Goal: Task Accomplishment & Management: Use online tool/utility

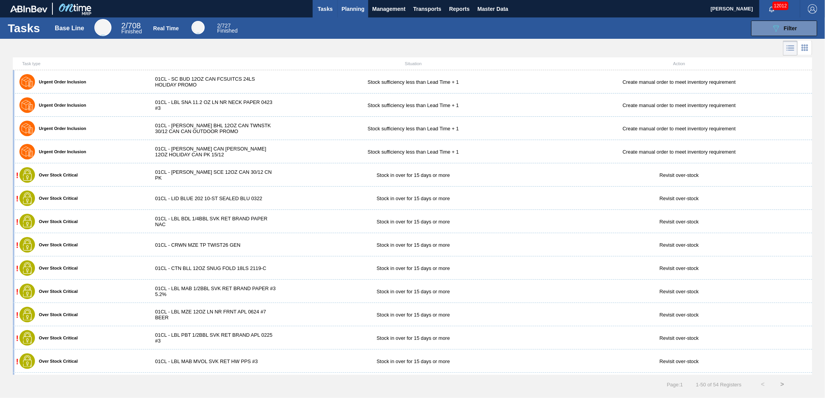
click at [350, 8] on span "Planning" at bounding box center [352, 8] width 23 height 9
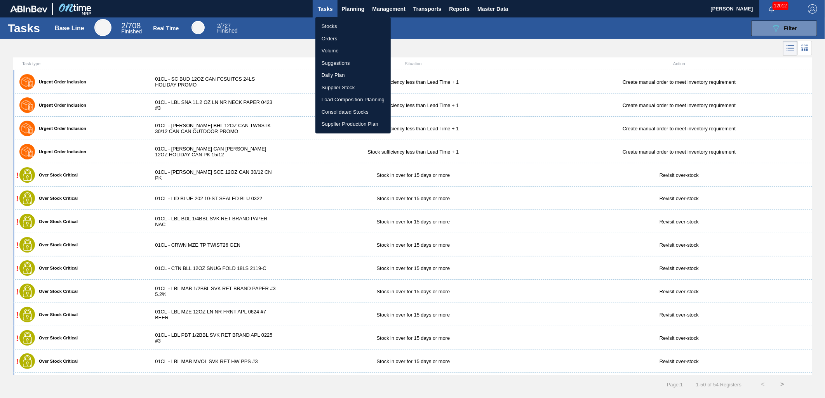
click at [340, 99] on li "Load Composition Planning" at bounding box center [352, 100] width 75 height 12
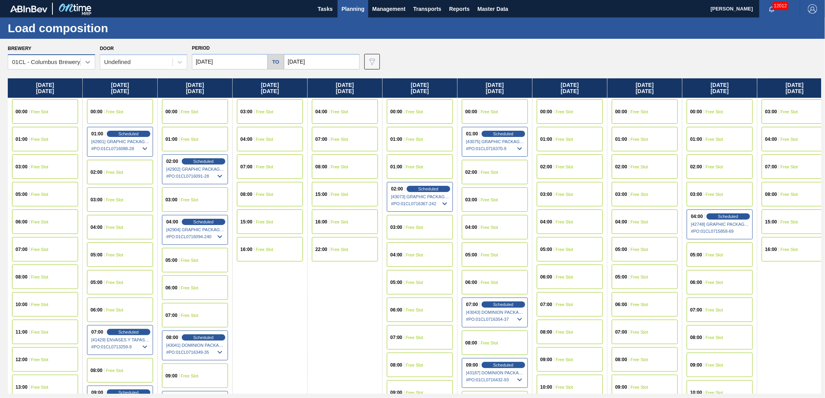
click at [85, 63] on icon at bounding box center [88, 62] width 8 height 8
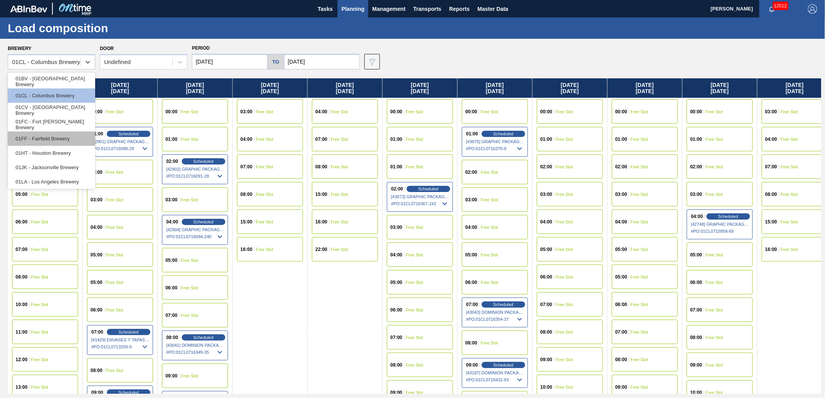
click at [51, 137] on div "01FF - Fairfield Brewery" at bounding box center [51, 139] width 87 height 14
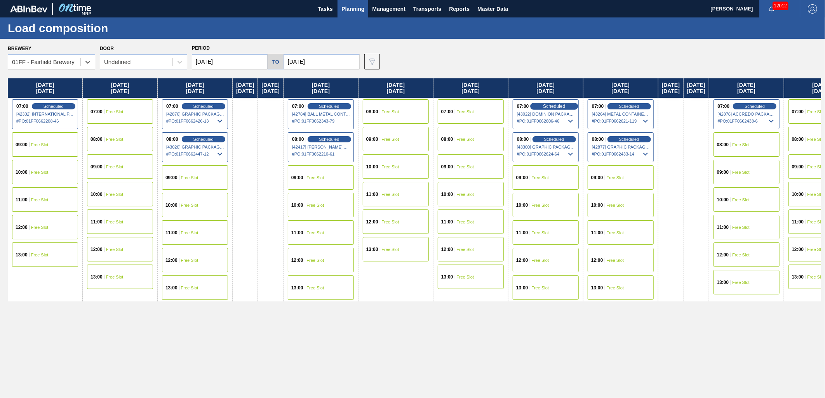
click at [578, 106] on div "Scheduled" at bounding box center [554, 106] width 48 height 7
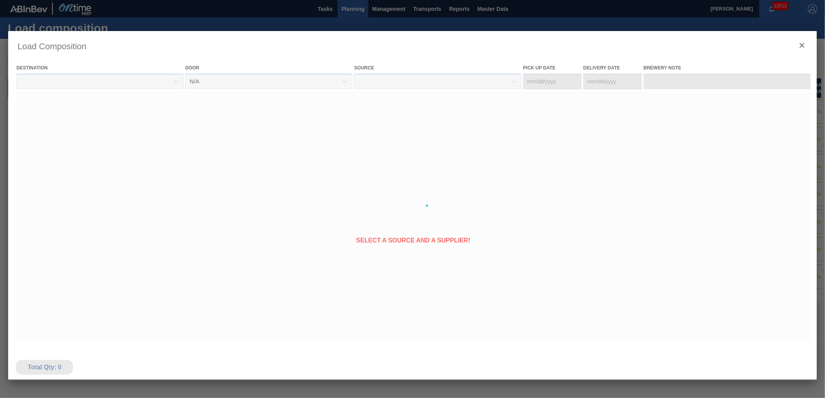
type Date "[DATE]"
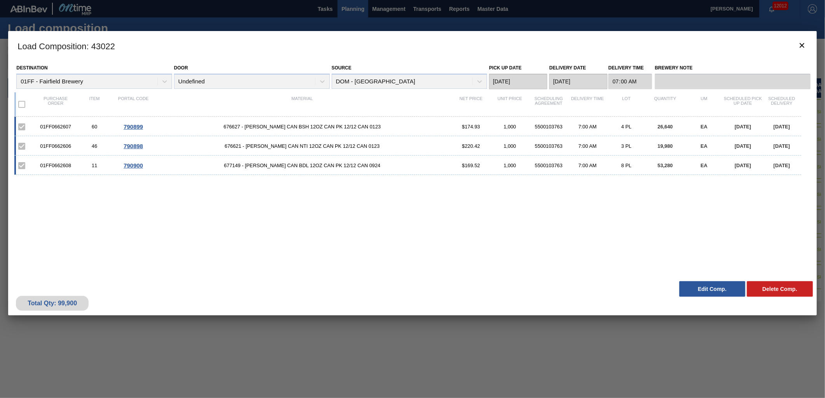
click at [712, 291] on button "Edit Comp." at bounding box center [712, 289] width 66 height 16
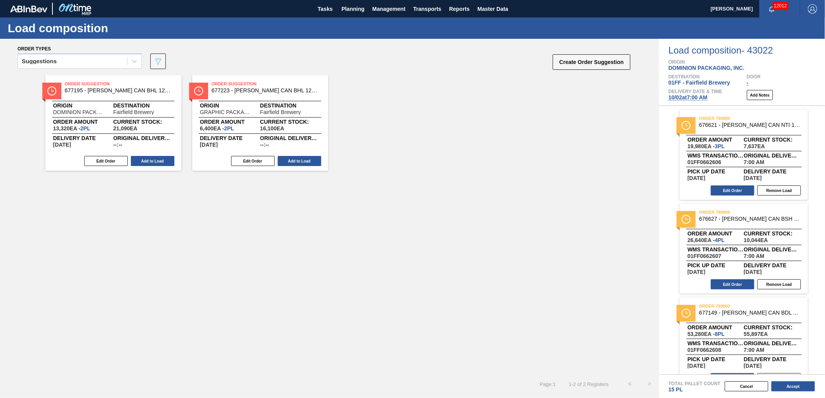
click at [698, 98] on span "[DATE] 7:00 AM" at bounding box center [687, 97] width 39 height 6
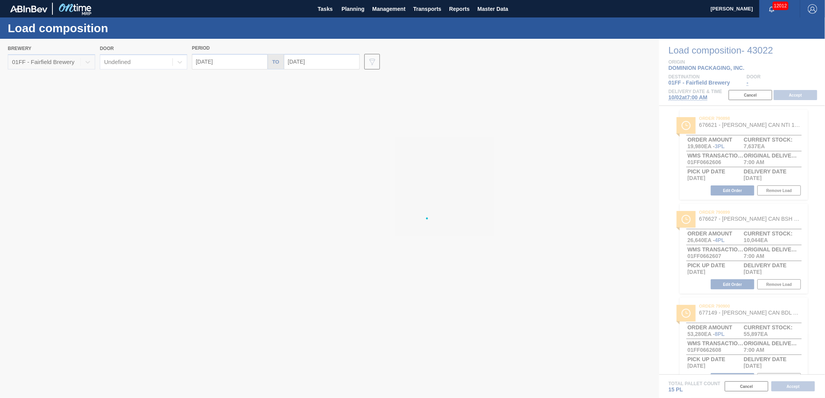
type input "[DATE]"
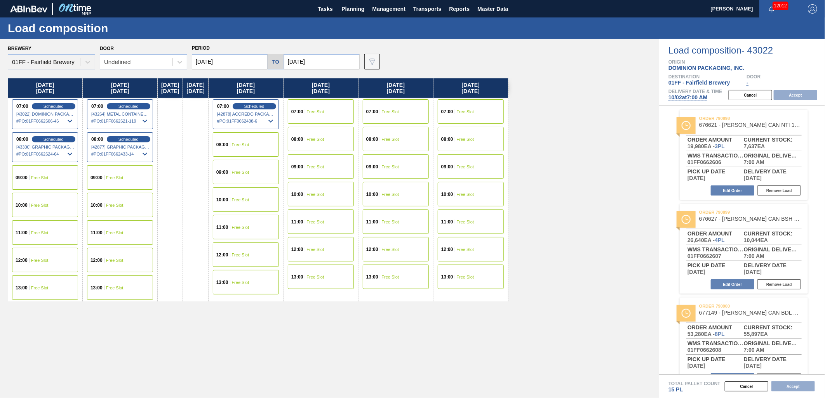
click at [241, 64] on input "[DATE]" at bounding box center [230, 62] width 76 height 16
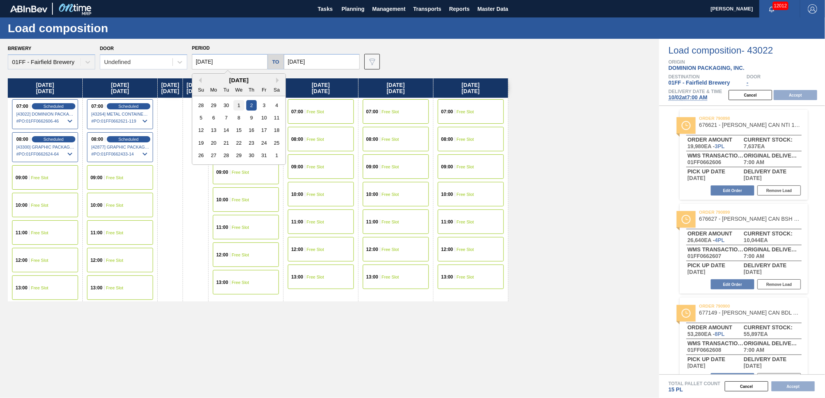
click at [238, 106] on div "1" at bounding box center [238, 105] width 10 height 10
type input "[DATE]"
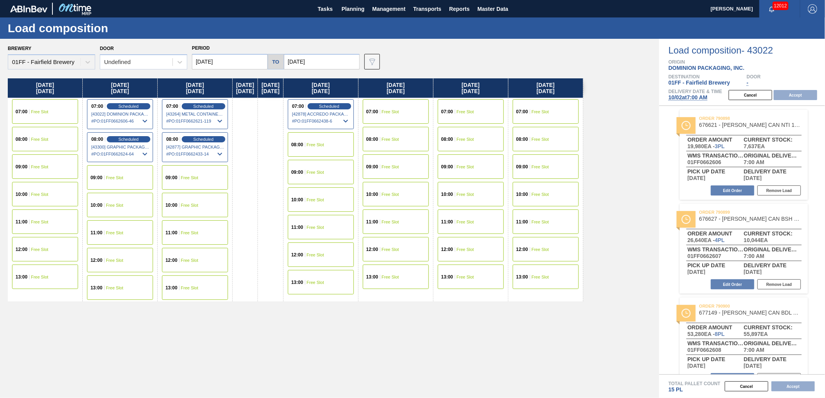
click at [49, 113] on div "07:00 Free Slot" at bounding box center [45, 111] width 66 height 24
click at [798, 94] on button "Accept" at bounding box center [794, 95] width 43 height 10
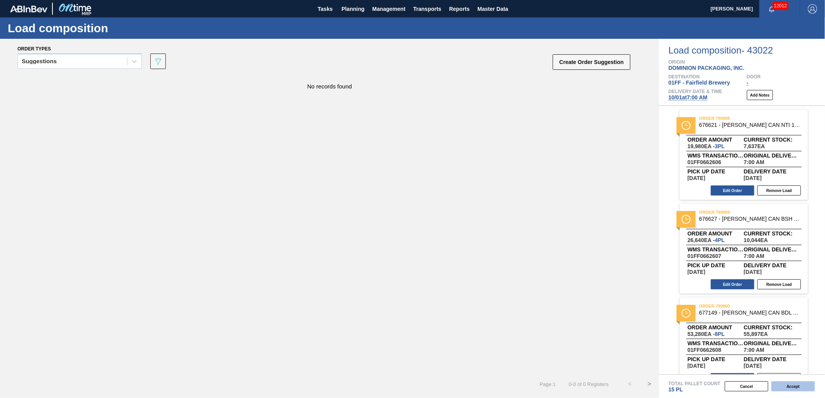
click at [806, 386] on button "Accept" at bounding box center [792, 387] width 43 height 10
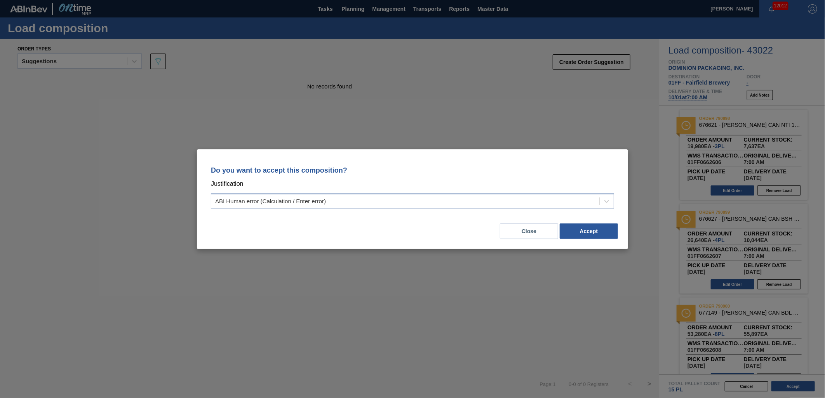
click at [503, 201] on div "ABI Human error (Calculation / Enter error)" at bounding box center [405, 201] width 388 height 11
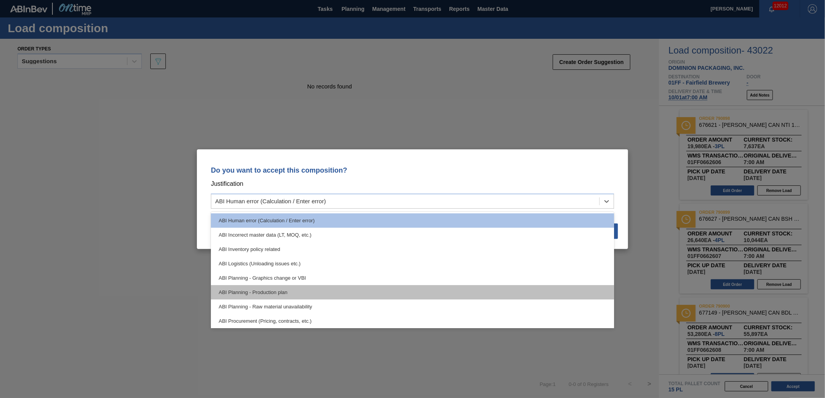
click at [421, 286] on div "ABI Planning - Production plan" at bounding box center [412, 292] width 403 height 14
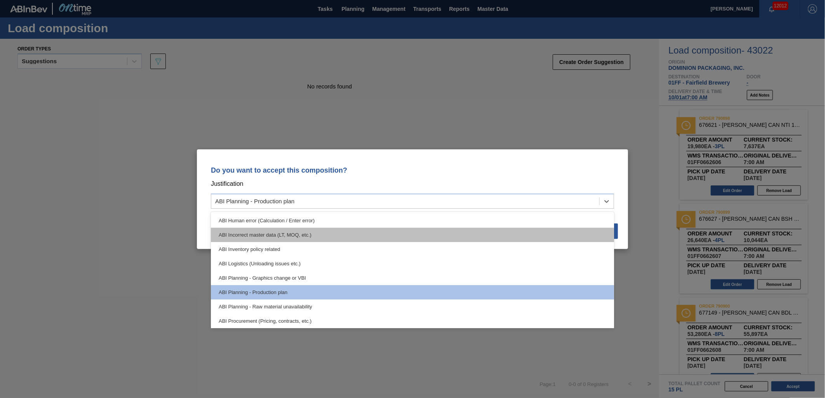
drag, startPoint x: 580, startPoint y: 201, endPoint x: 425, endPoint y: 235, distance: 158.9
click at [580, 202] on div "ABI Planning - Production plan" at bounding box center [405, 201] width 388 height 11
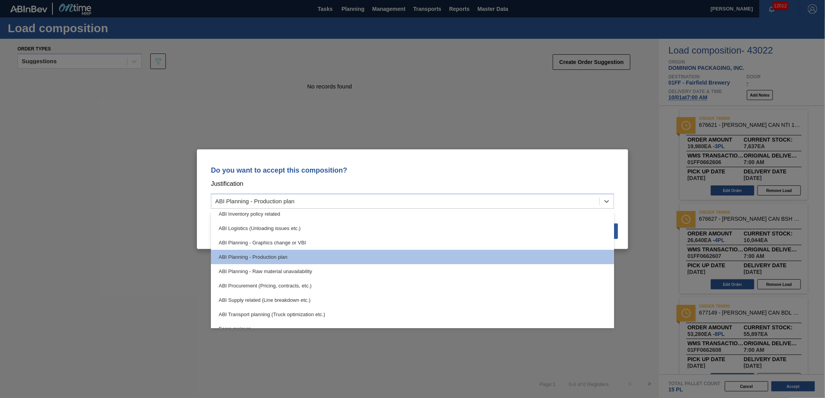
scroll to position [16, 0]
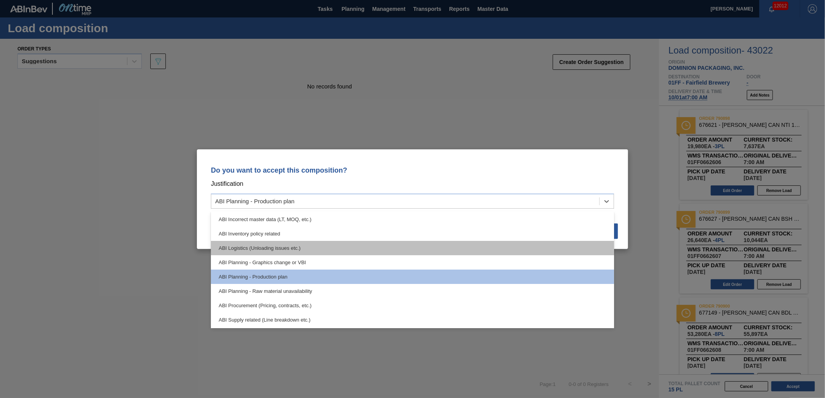
click at [358, 246] on div "ABI Logistics (Unloading issues etc.)" at bounding box center [412, 248] width 403 height 14
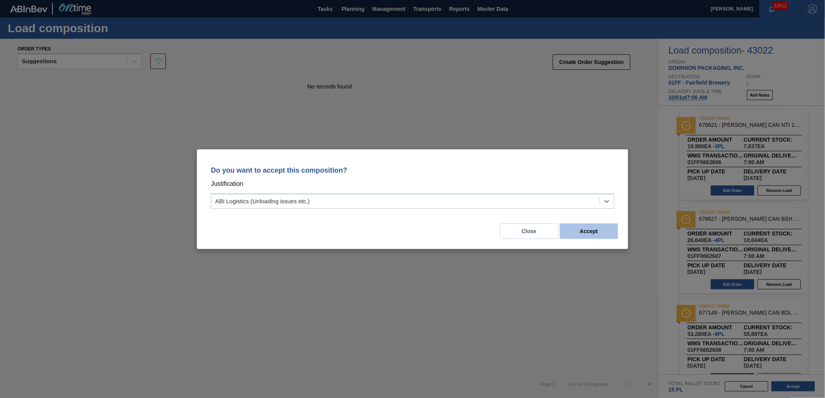
click at [576, 231] on button "Accept" at bounding box center [588, 232] width 58 height 16
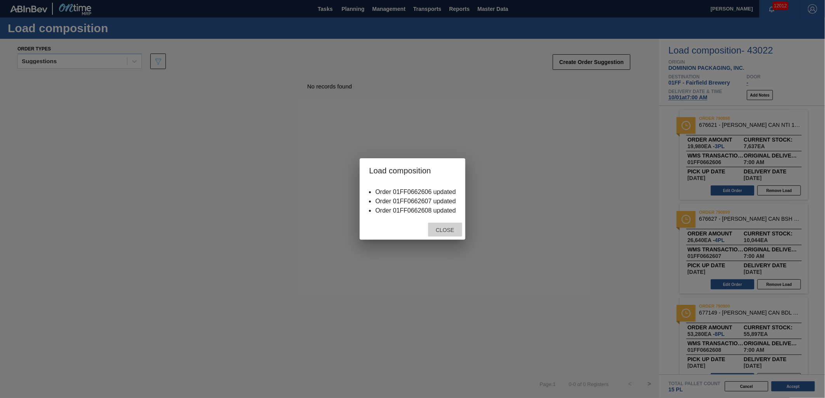
click at [432, 231] on span "Close" at bounding box center [444, 230] width 31 height 6
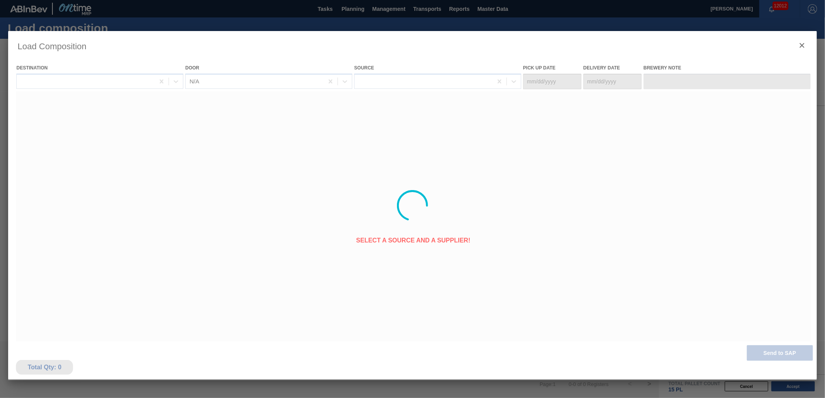
type Date "[DATE]"
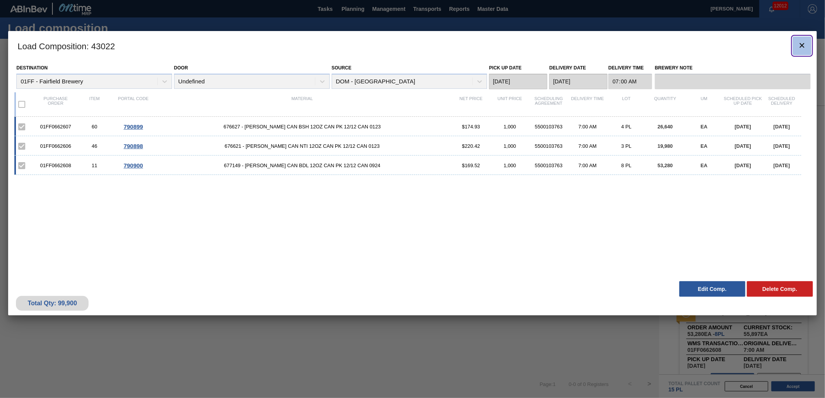
click at [802, 44] on icon "botão de ícone" at bounding box center [801, 45] width 5 height 5
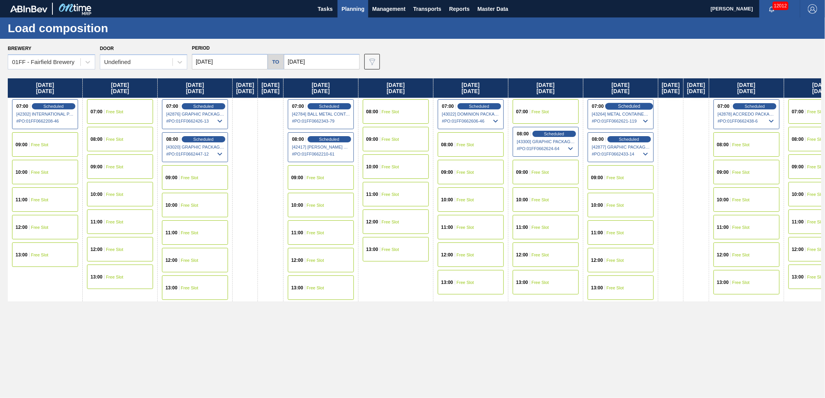
click at [640, 106] on span "Scheduled" at bounding box center [629, 106] width 22 height 5
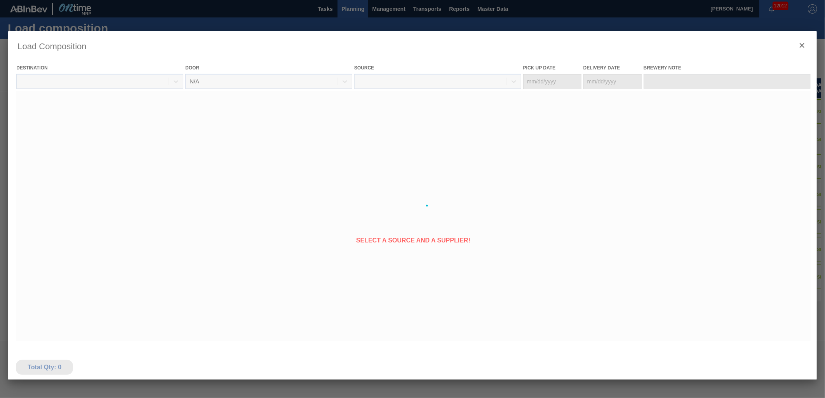
type Date "[DATE]"
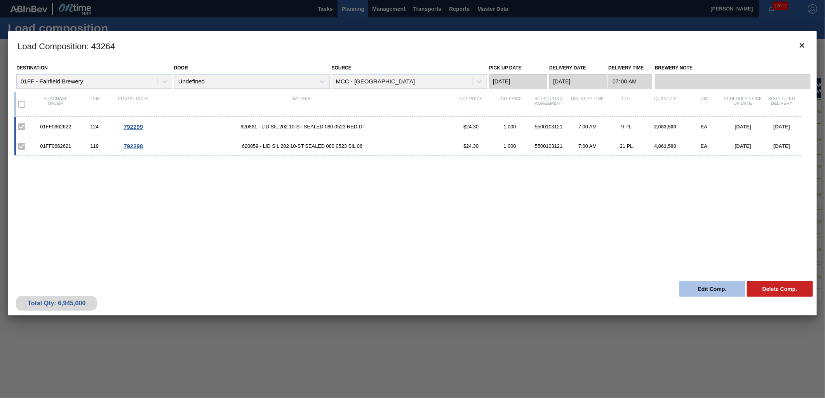
click at [701, 290] on button "Edit Comp." at bounding box center [712, 289] width 66 height 16
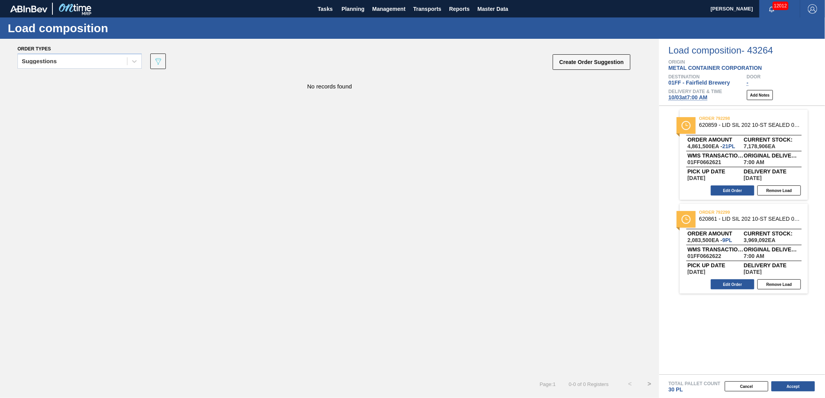
click at [684, 96] on span "[DATE] 7:00 AM" at bounding box center [687, 97] width 39 height 6
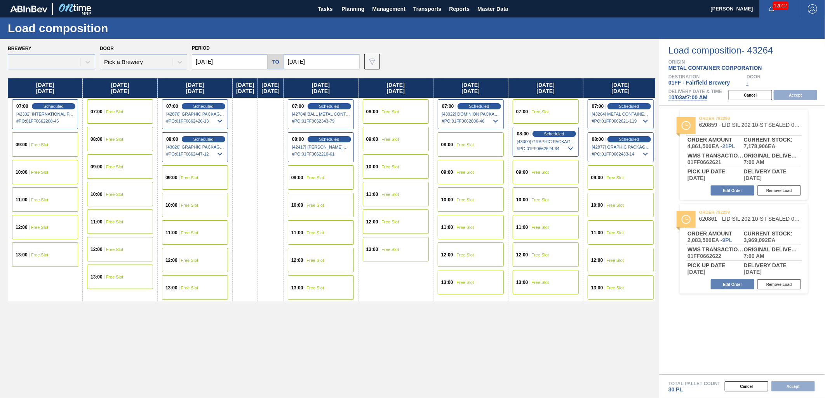
type input "[DATE]"
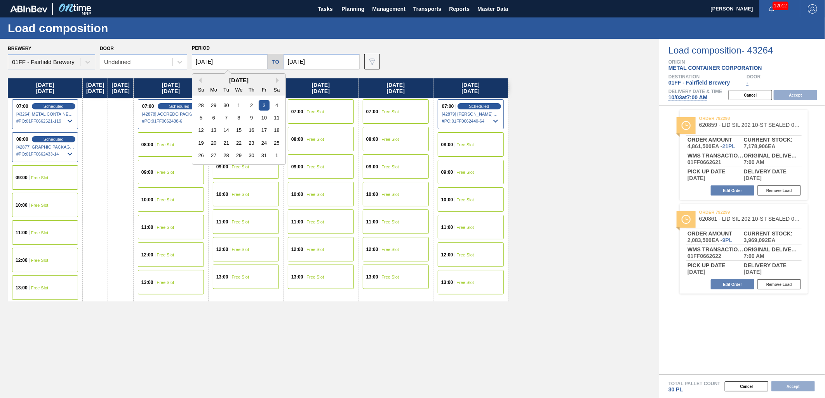
click at [236, 62] on input "[DATE]" at bounding box center [230, 62] width 76 height 16
click at [237, 108] on div "1" at bounding box center [238, 105] width 10 height 10
type input "[DATE]"
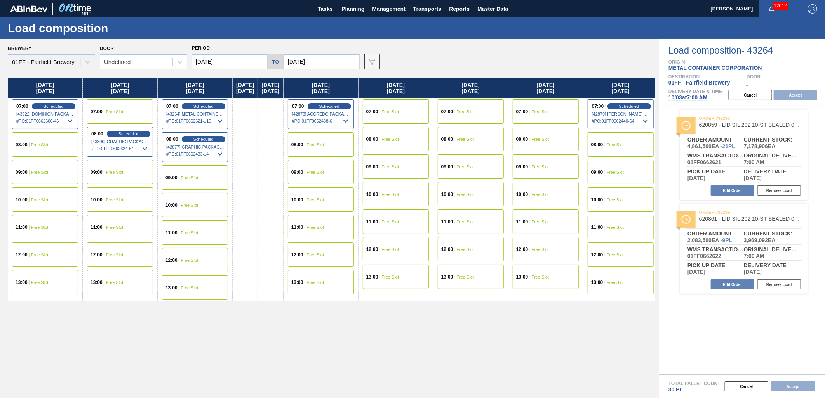
click at [54, 147] on div "08:00 Free Slot" at bounding box center [45, 144] width 66 height 24
click at [790, 95] on button "Accept" at bounding box center [794, 95] width 43 height 10
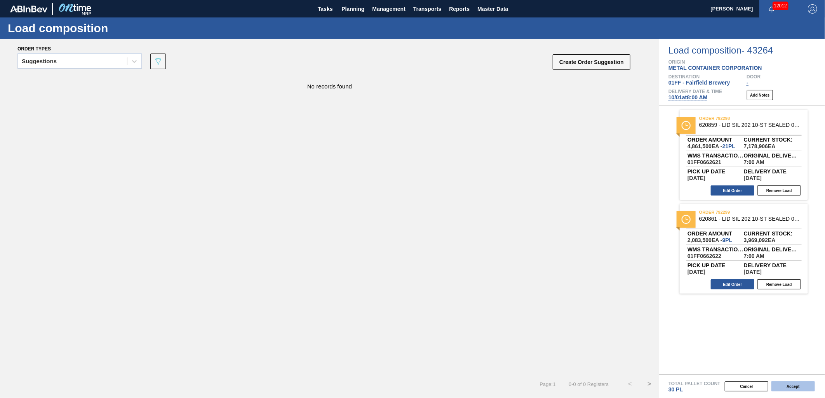
click at [793, 387] on button "Accept" at bounding box center [792, 387] width 43 height 10
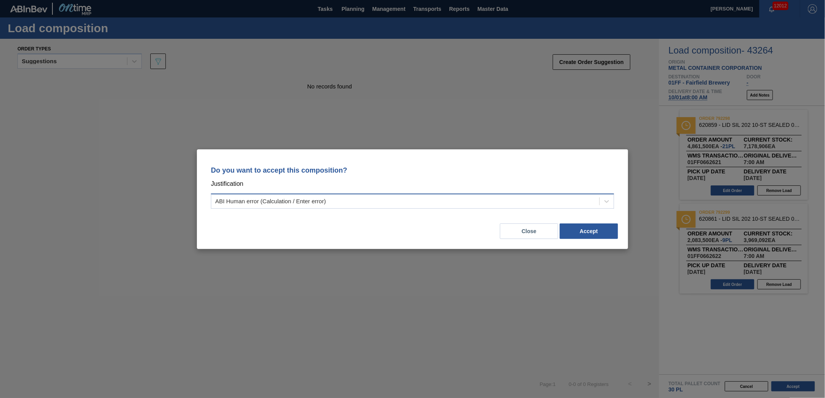
click at [551, 205] on div "ABI Human error (Calculation / Enter error)" at bounding box center [405, 201] width 388 height 11
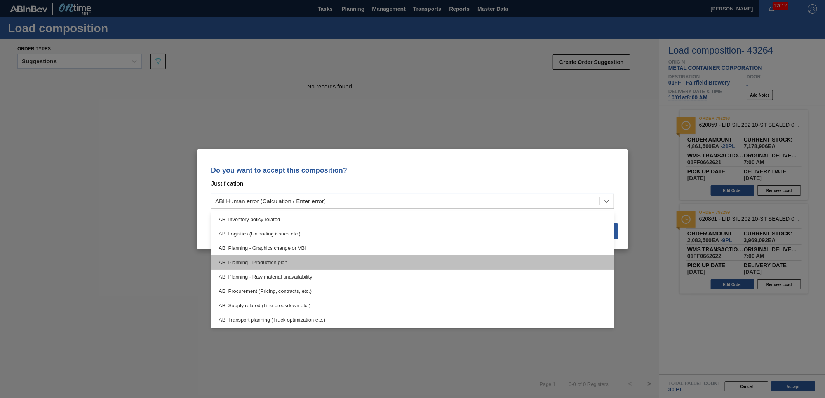
scroll to position [43, 0]
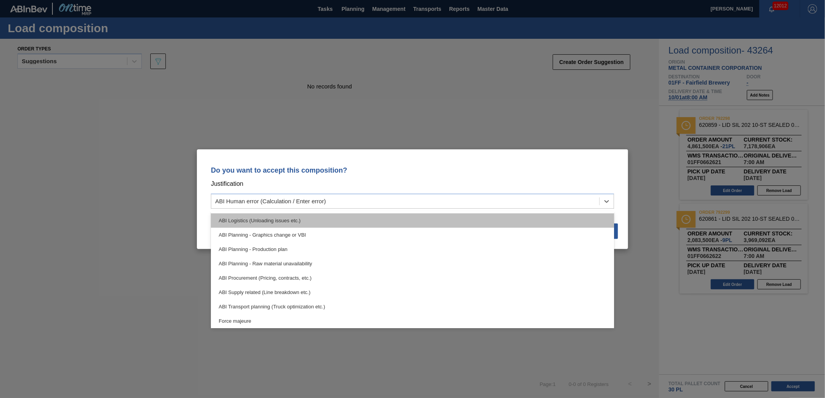
click at [437, 226] on div "ABI Logistics (Unloading issues etc.)" at bounding box center [412, 221] width 403 height 14
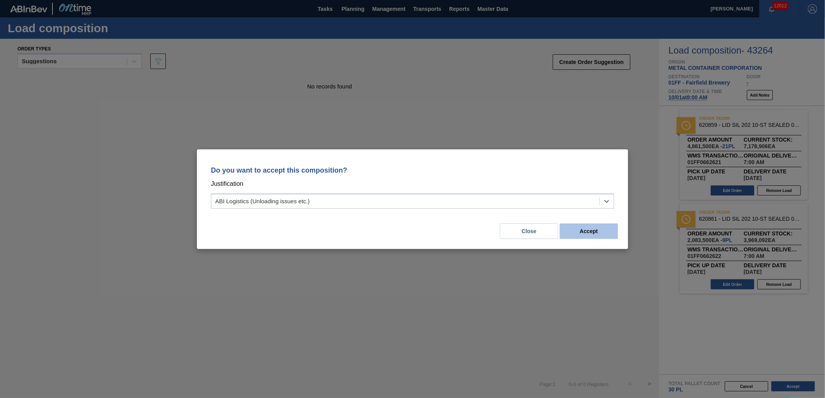
click at [588, 234] on button "Accept" at bounding box center [588, 232] width 58 height 16
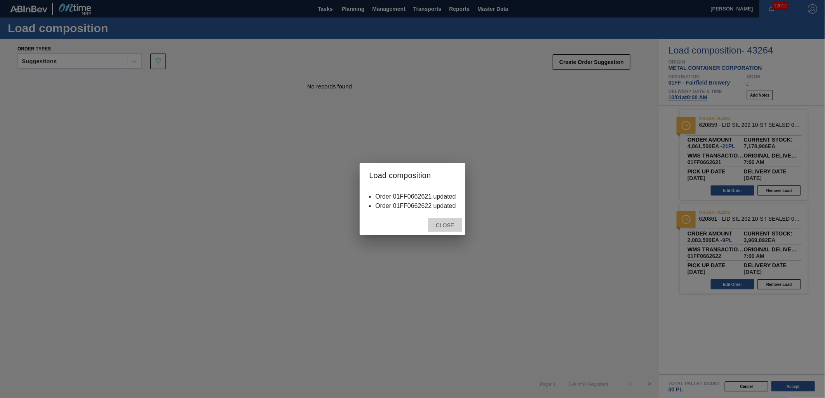
click at [455, 227] on span "Close" at bounding box center [444, 225] width 31 height 6
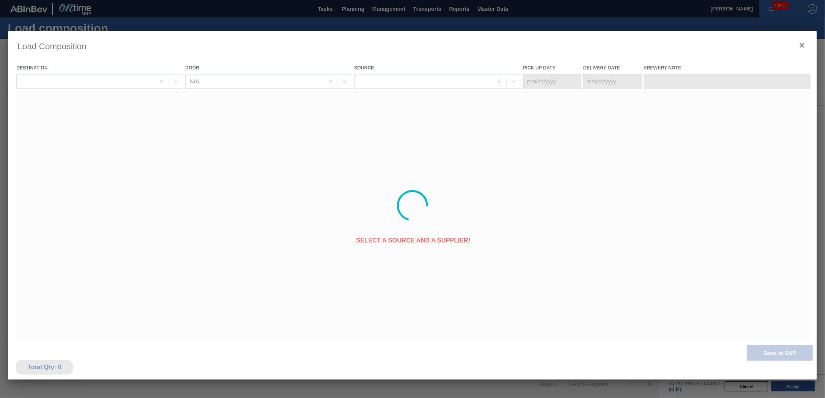
type Date "[DATE]"
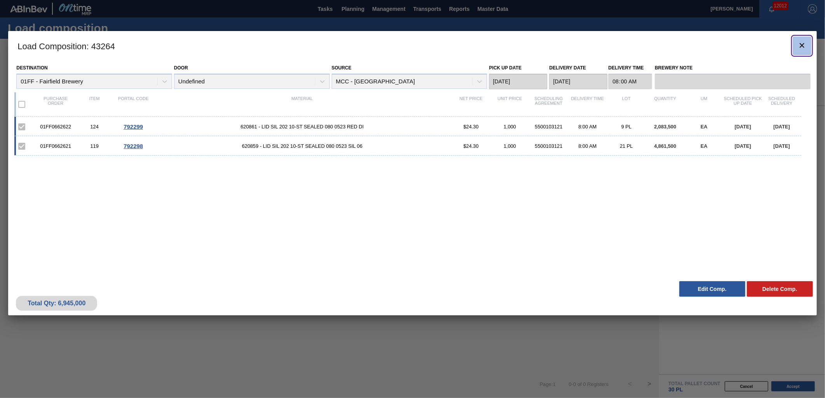
click at [797, 47] on icon "botão de ícone" at bounding box center [801, 45] width 9 height 9
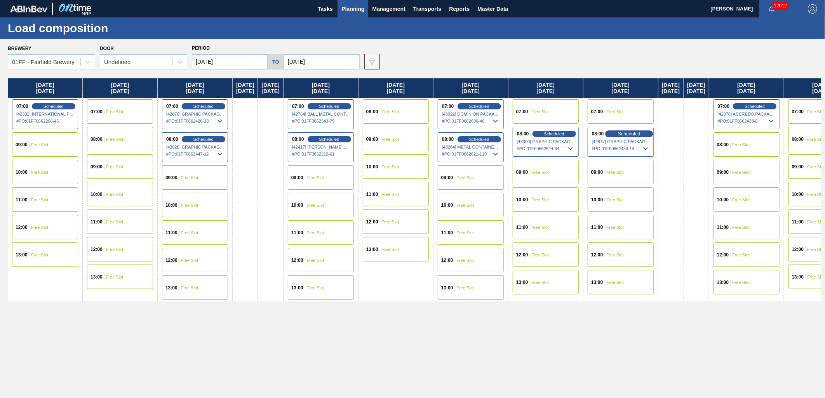
click at [640, 133] on span "Scheduled" at bounding box center [629, 133] width 22 height 5
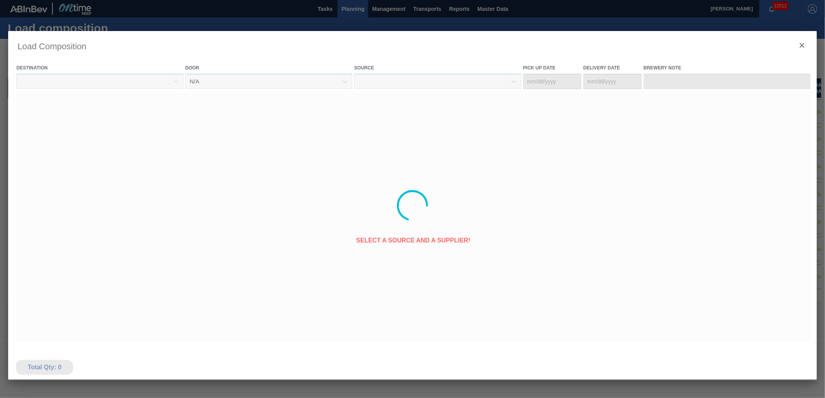
type Date "[DATE]"
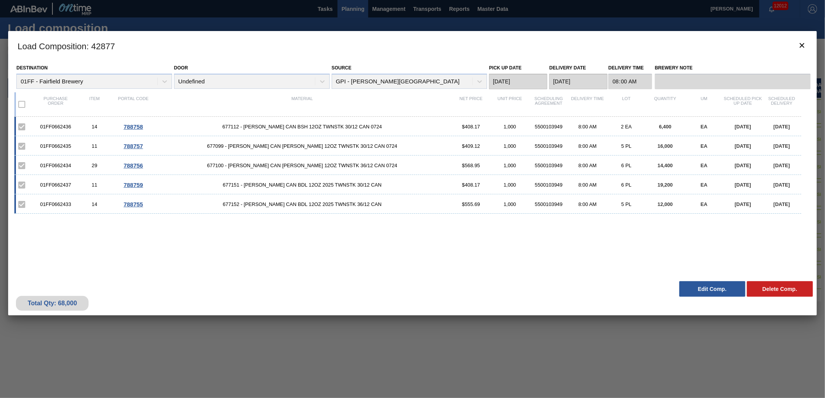
click at [693, 290] on button "Edit Comp." at bounding box center [712, 289] width 66 height 16
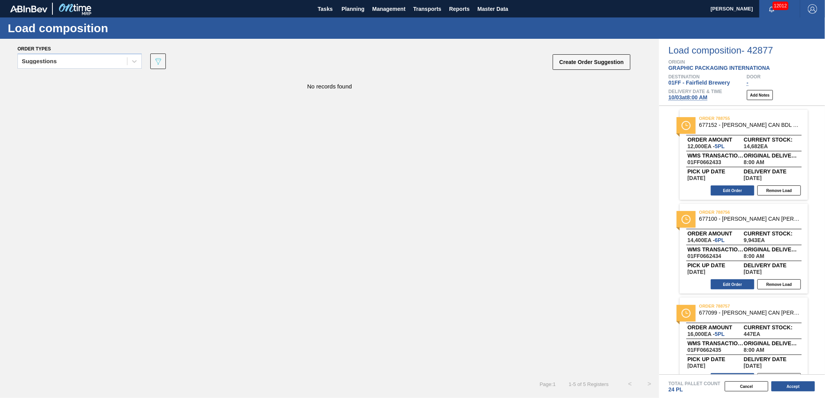
click at [689, 98] on span "[DATE] 8:00 AM" at bounding box center [687, 97] width 39 height 6
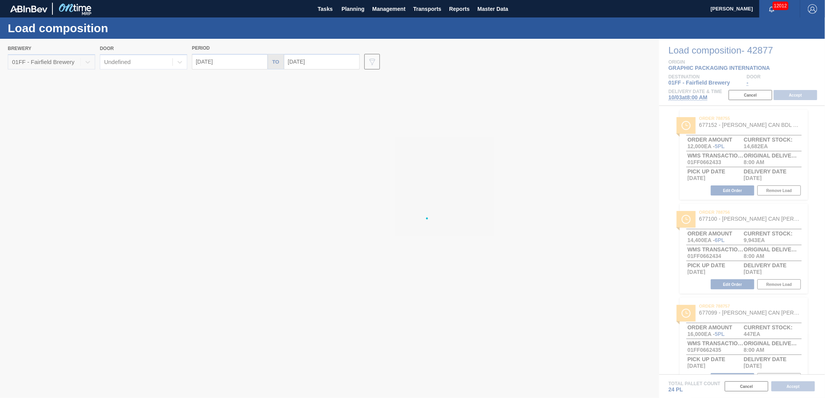
type input "[DATE]"
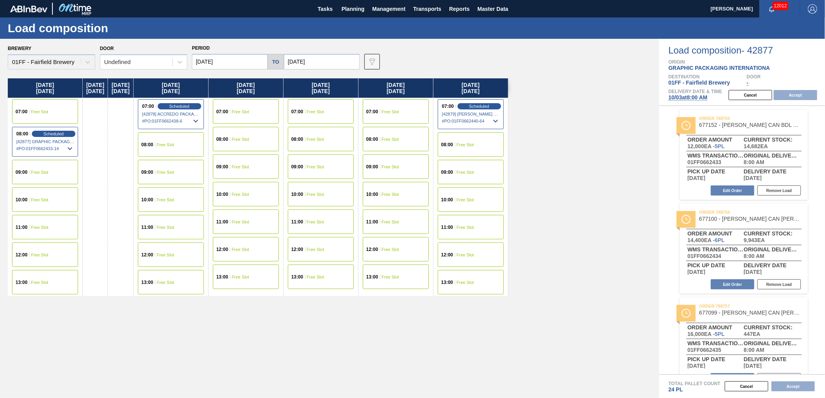
click at [43, 113] on span "Free Slot" at bounding box center [39, 111] width 17 height 5
click at [796, 95] on button "Accept" at bounding box center [794, 95] width 43 height 10
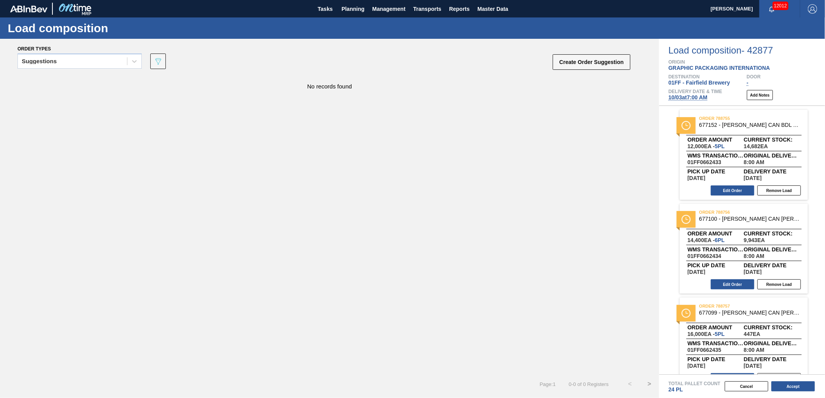
click at [687, 97] on span "[DATE] 7:00 AM" at bounding box center [687, 97] width 39 height 6
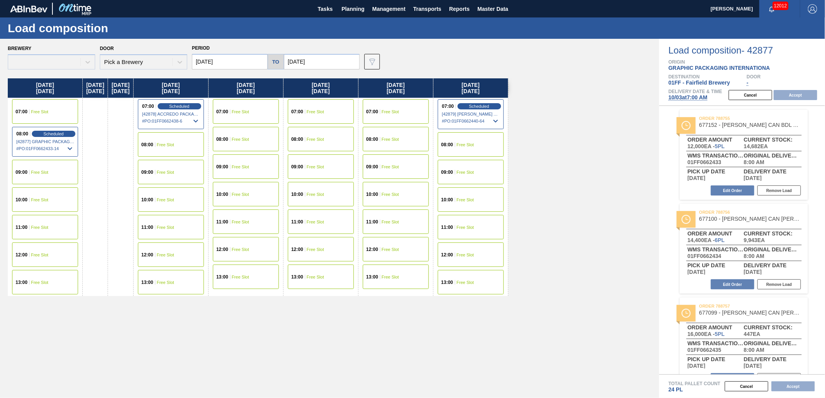
type input "[DATE]"
click at [236, 62] on input "[DATE]" at bounding box center [230, 62] width 76 height 16
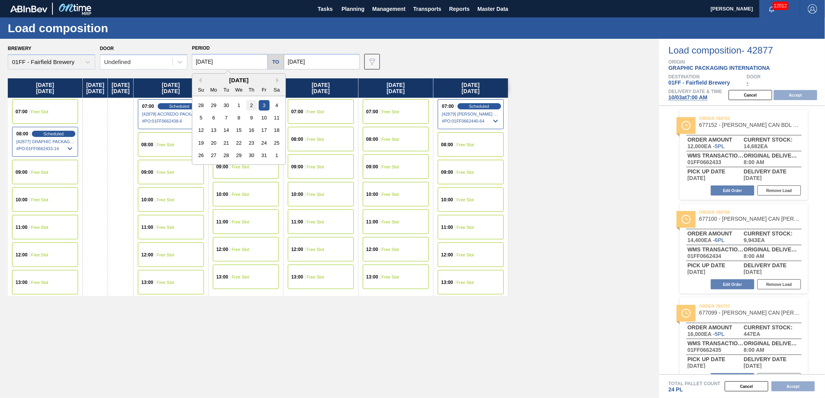
click at [253, 106] on div "2" at bounding box center [251, 105] width 10 height 10
type input "[DATE]"
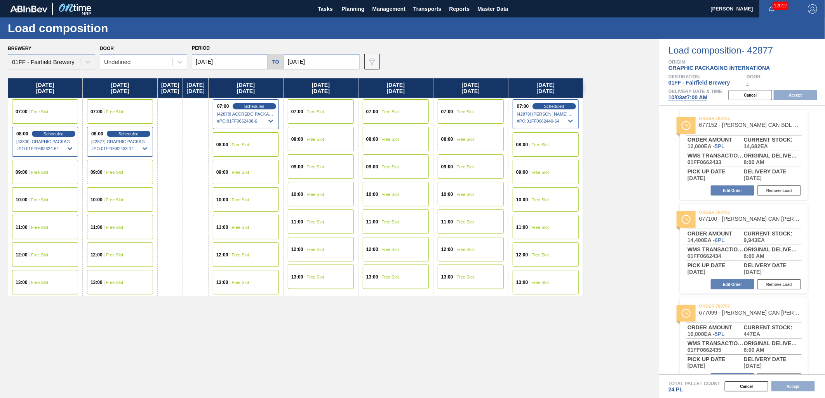
click at [45, 115] on div "07:00 Free Slot" at bounding box center [45, 111] width 66 height 24
click at [792, 96] on button "Accept" at bounding box center [794, 95] width 43 height 10
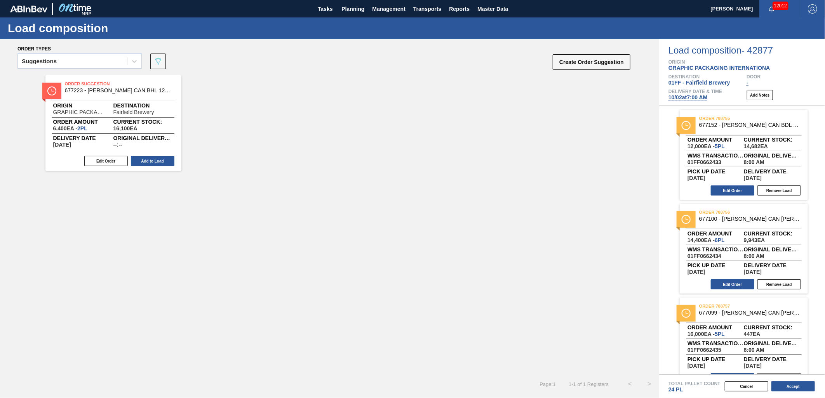
click at [785, 387] on button "Accept" at bounding box center [792, 387] width 43 height 10
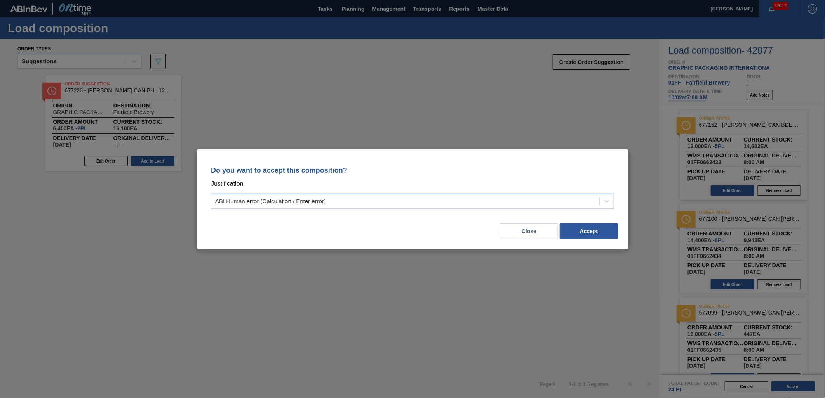
click at [512, 202] on div "ABI Human error (Calculation / Enter error)" at bounding box center [405, 201] width 388 height 11
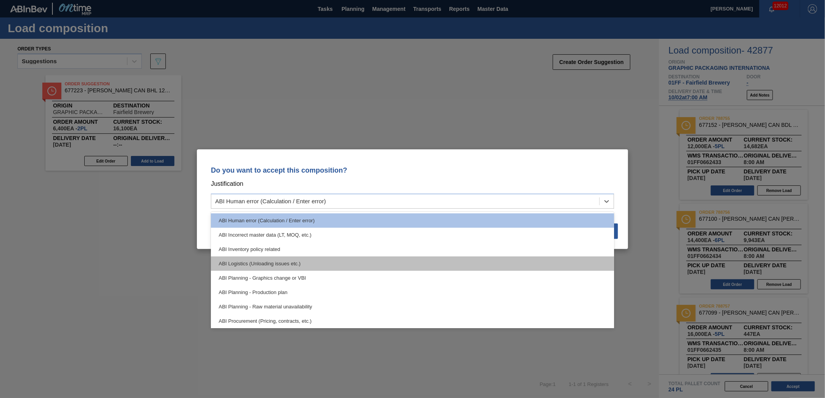
click at [396, 260] on div "ABI Logistics (Unloading issues etc.)" at bounding box center [412, 264] width 403 height 14
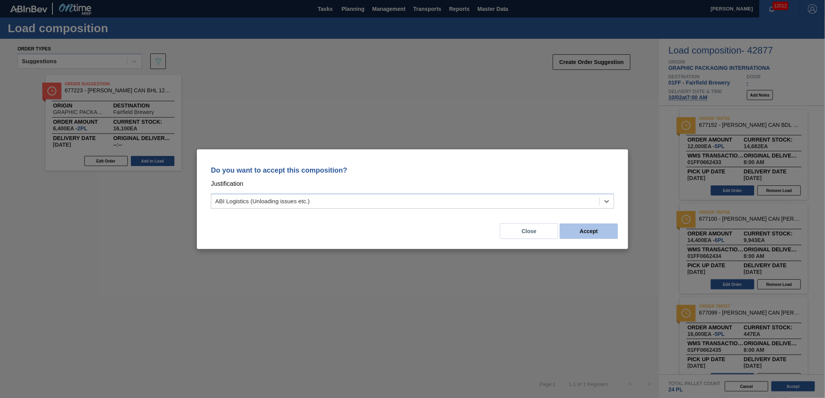
click at [596, 229] on button "Accept" at bounding box center [588, 232] width 58 height 16
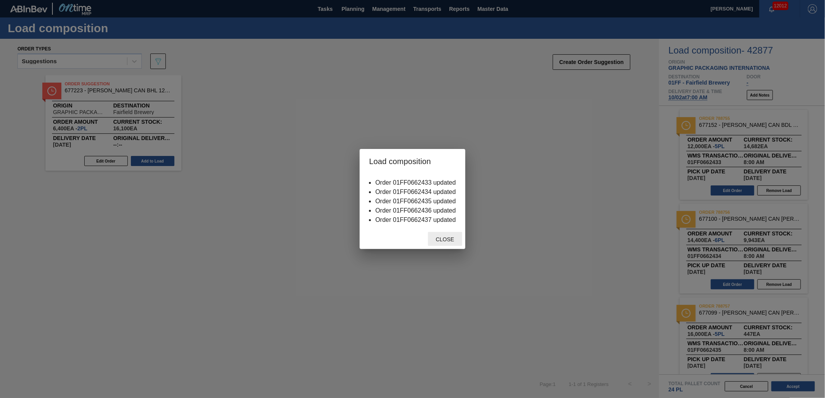
click at [456, 235] on div "Close" at bounding box center [445, 239] width 34 height 14
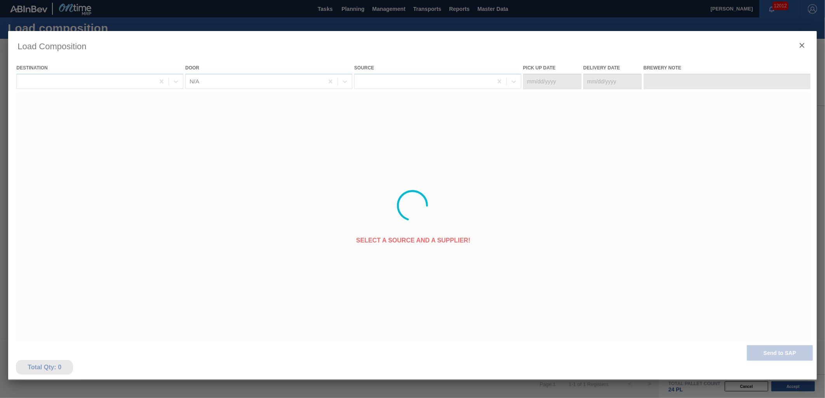
type Date "[DATE]"
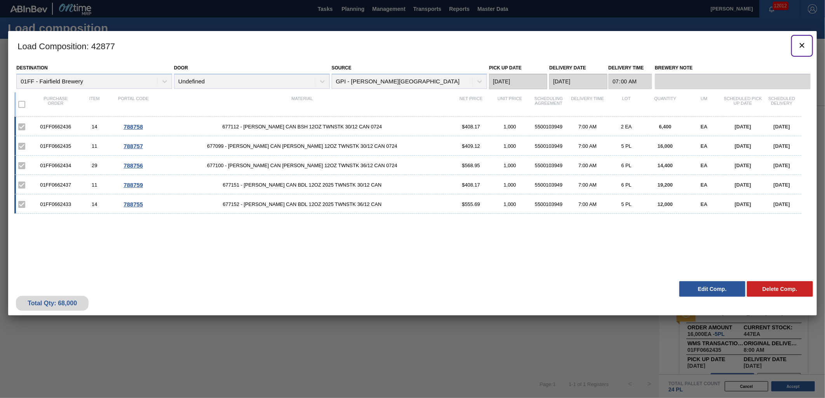
click at [802, 42] on icon "botão de ícone" at bounding box center [801, 45] width 9 height 9
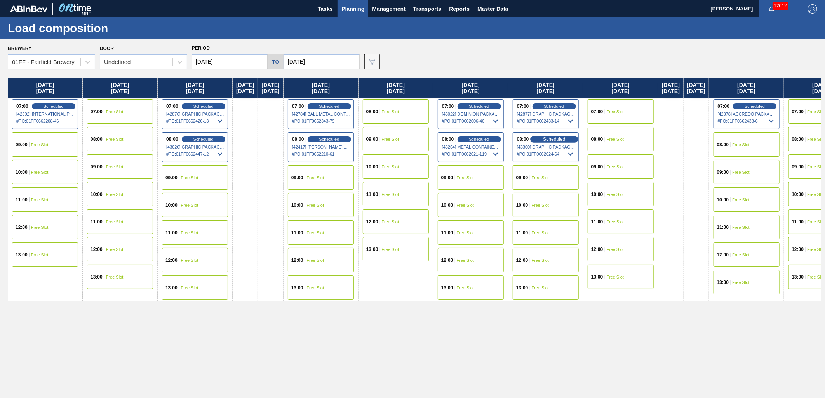
click at [564, 141] on span "Scheduled" at bounding box center [554, 139] width 22 height 5
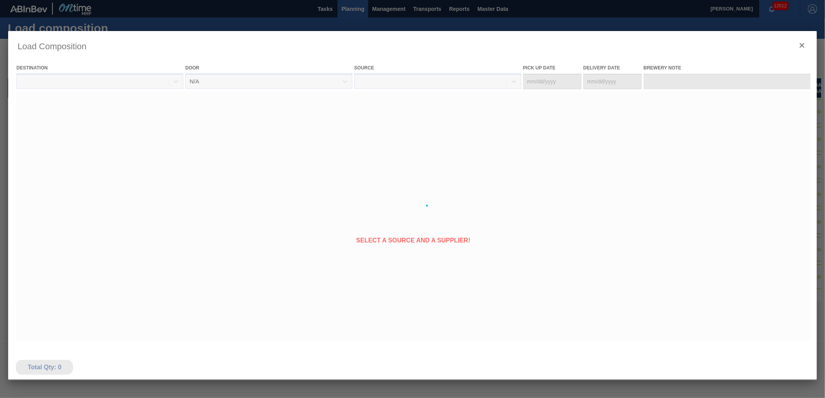
type Date "[DATE]"
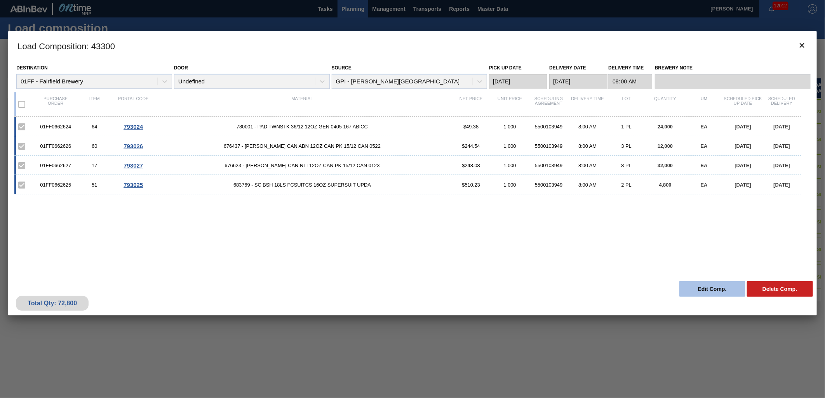
click at [714, 290] on button "Edit Comp." at bounding box center [712, 289] width 66 height 16
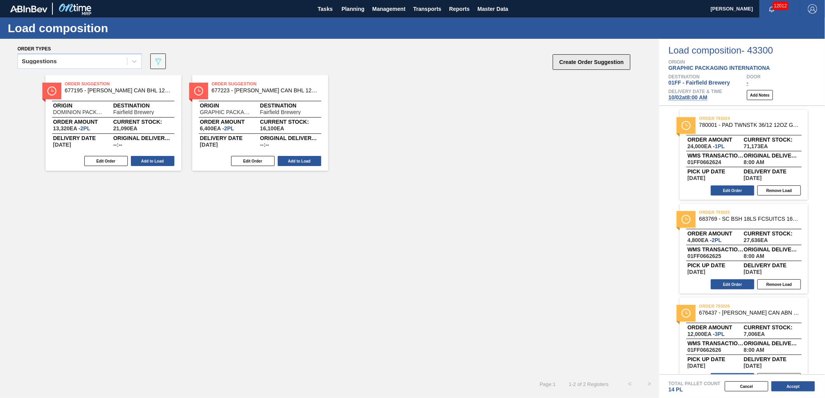
click at [583, 62] on button "Create Order Suggestion" at bounding box center [591, 62] width 78 height 16
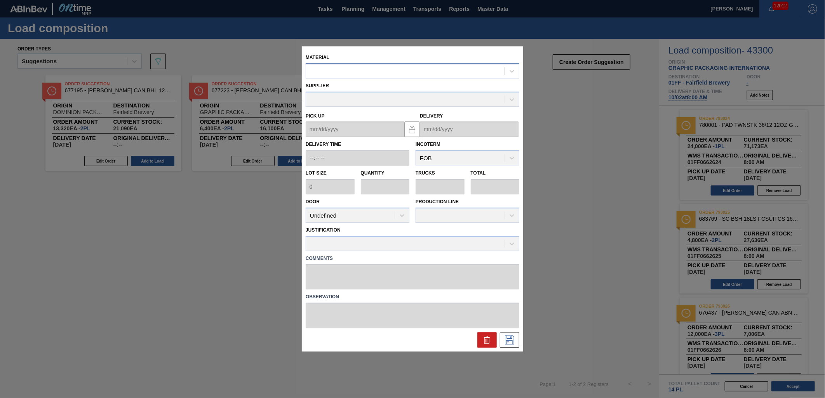
click at [369, 74] on div at bounding box center [405, 71] width 198 height 11
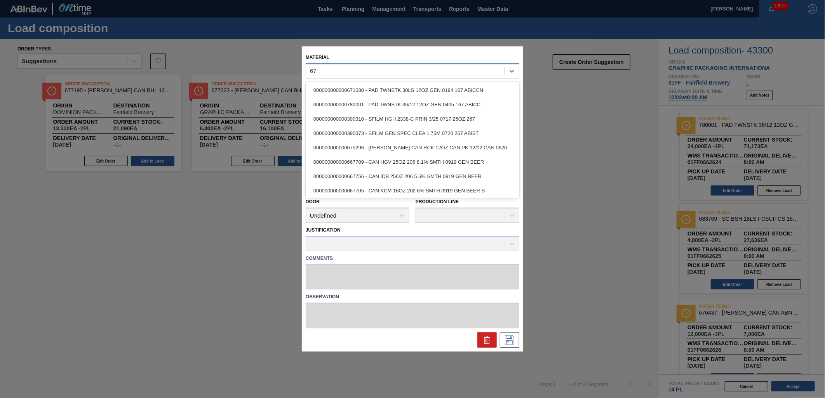
type input "6"
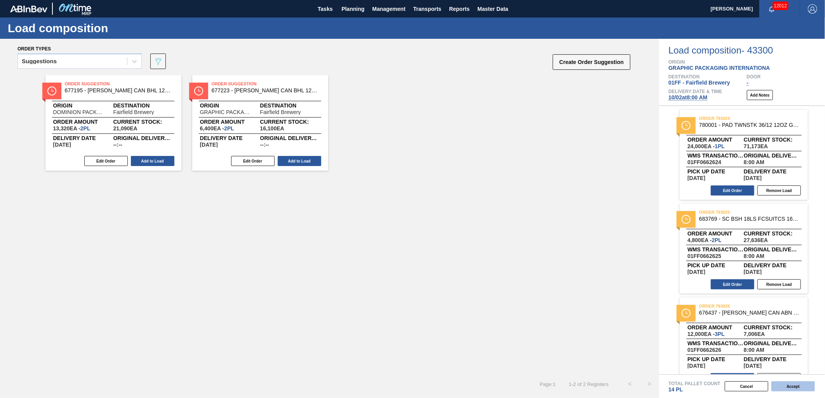
click at [790, 389] on button "Accept" at bounding box center [792, 387] width 43 height 10
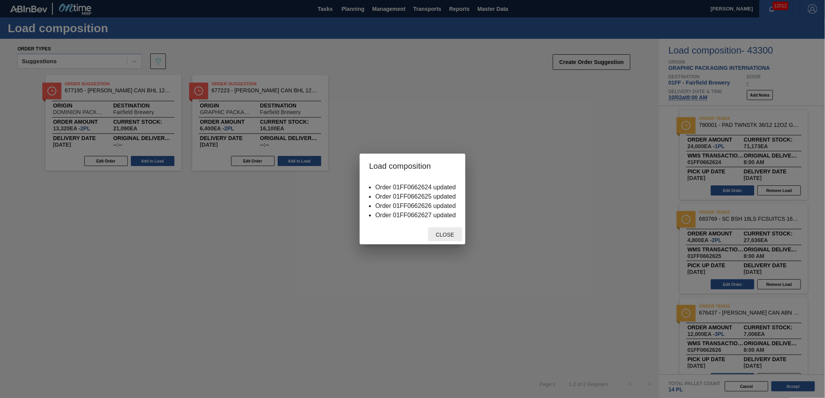
click at [440, 234] on span "Close" at bounding box center [444, 235] width 31 height 6
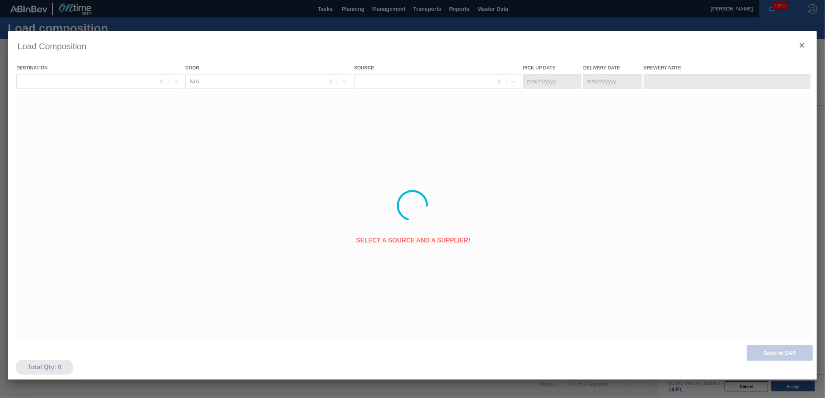
type Date "[DATE]"
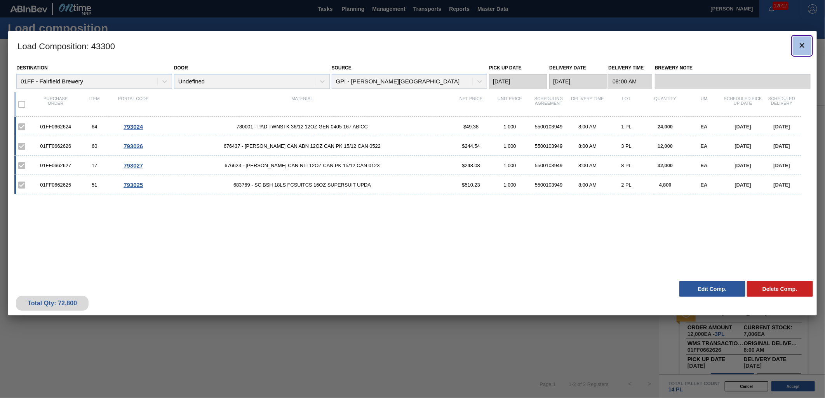
click at [804, 47] on icon "botão de ícone" at bounding box center [801, 45] width 5 height 5
